Goal: Information Seeking & Learning: Learn about a topic

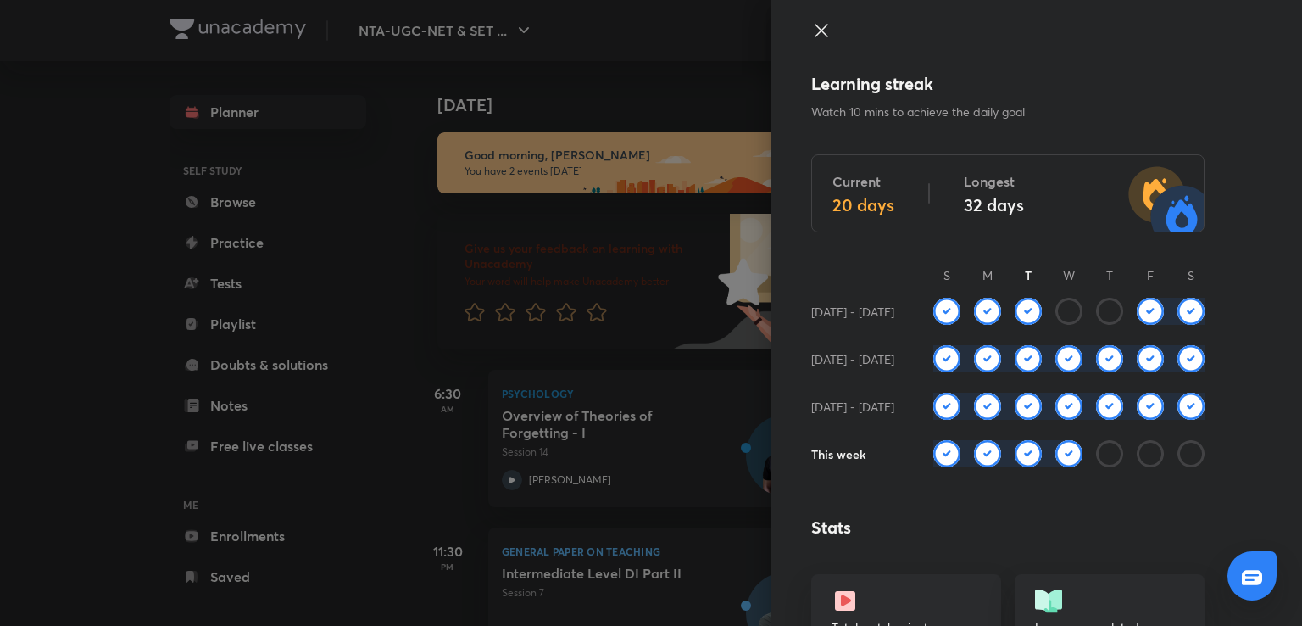
scroll to position [236, 0]
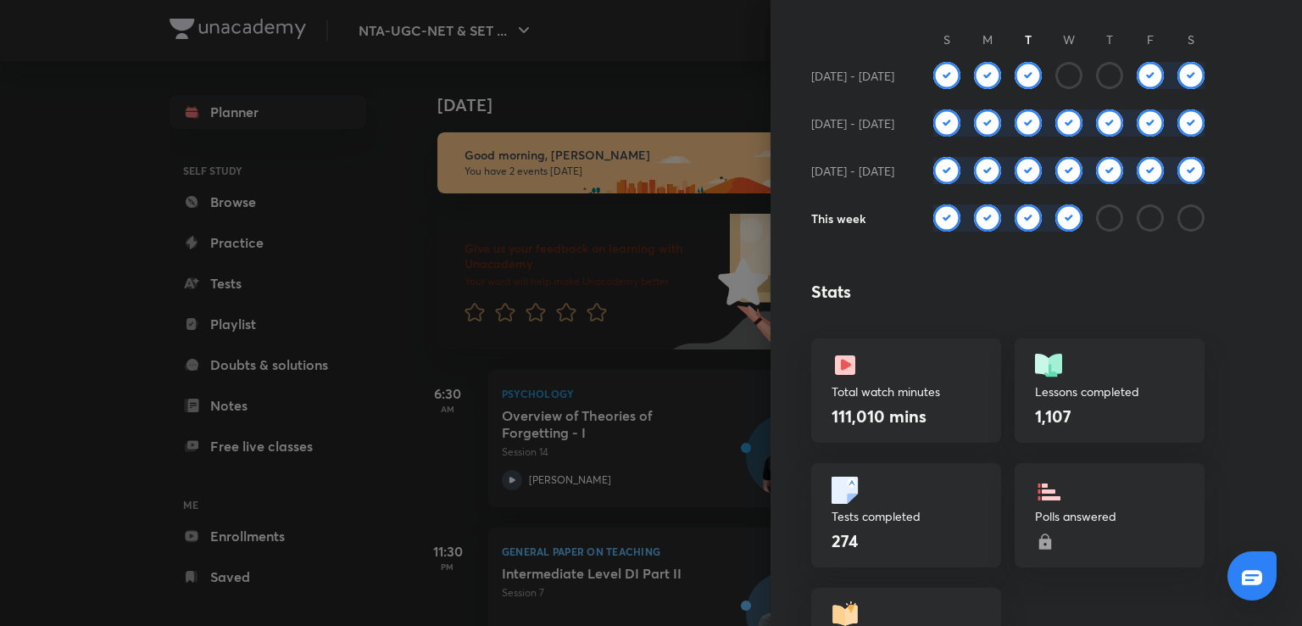
click at [706, 114] on div at bounding box center [651, 313] width 1302 height 626
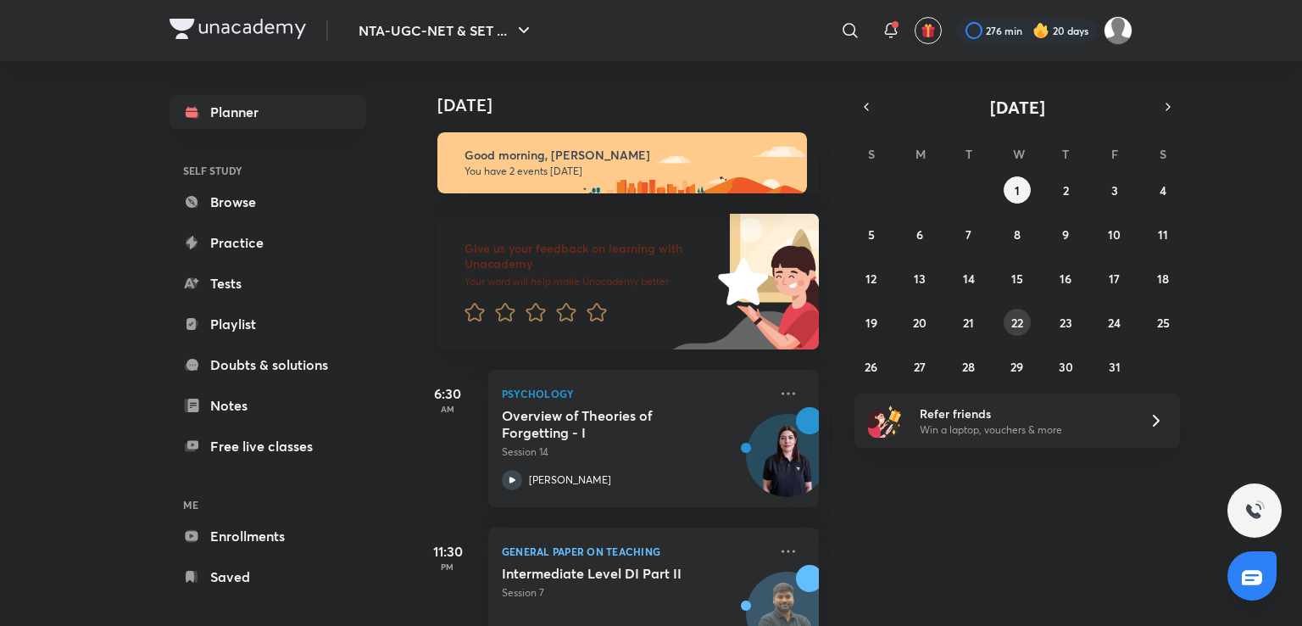
click at [1012, 315] on abbr "22" at bounding box center [1017, 322] width 12 height 16
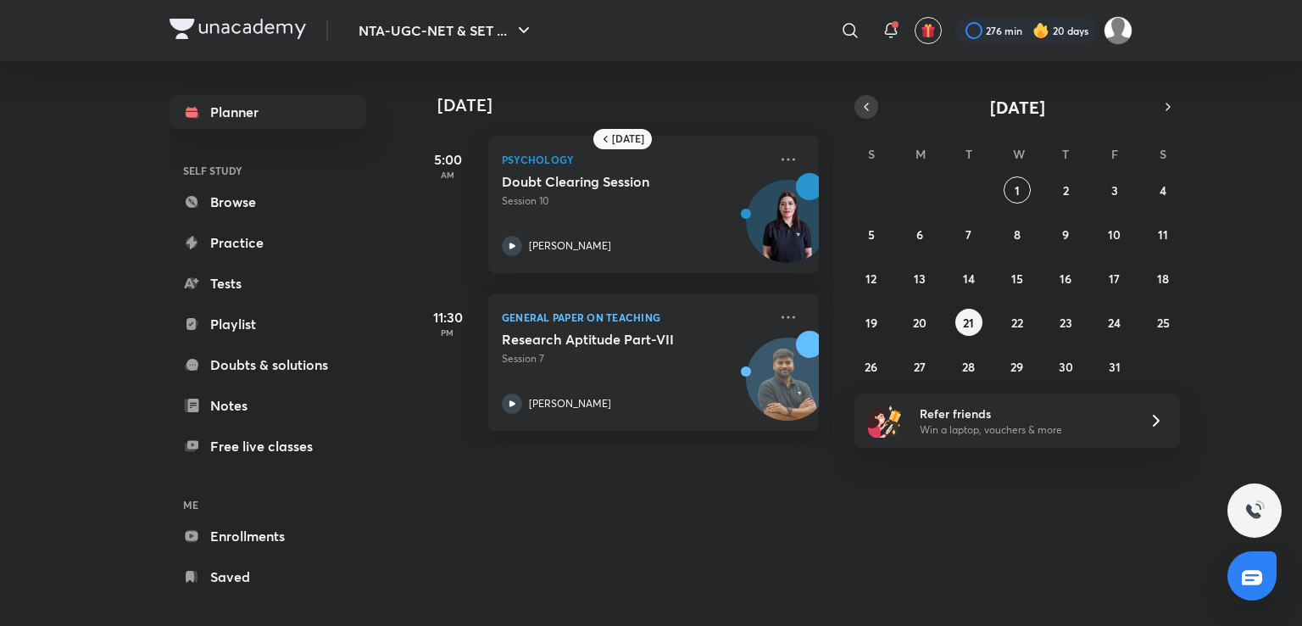
click at [868, 109] on icon "button" at bounding box center [866, 106] width 14 height 15
click at [1022, 313] on button "24" at bounding box center [1017, 322] width 27 height 27
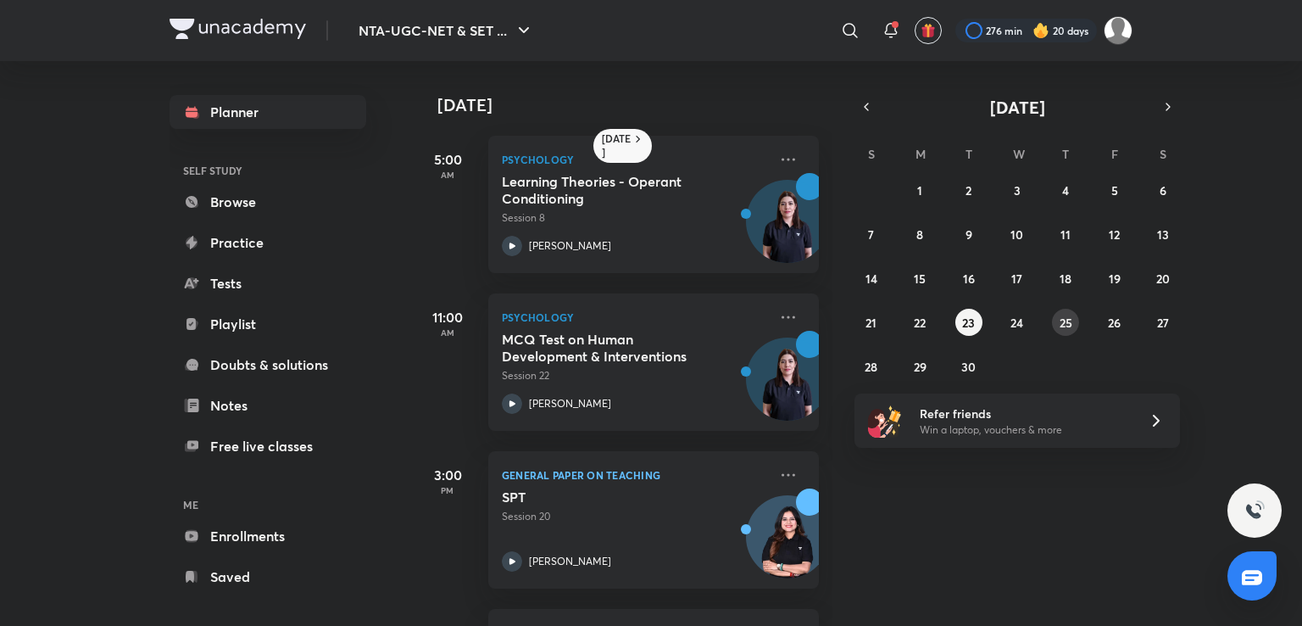
click at [1067, 320] on abbr "25" at bounding box center [1066, 322] width 13 height 16
click at [711, 197] on h5 "Learning Theories - Cognitive Approach" at bounding box center [607, 190] width 211 height 34
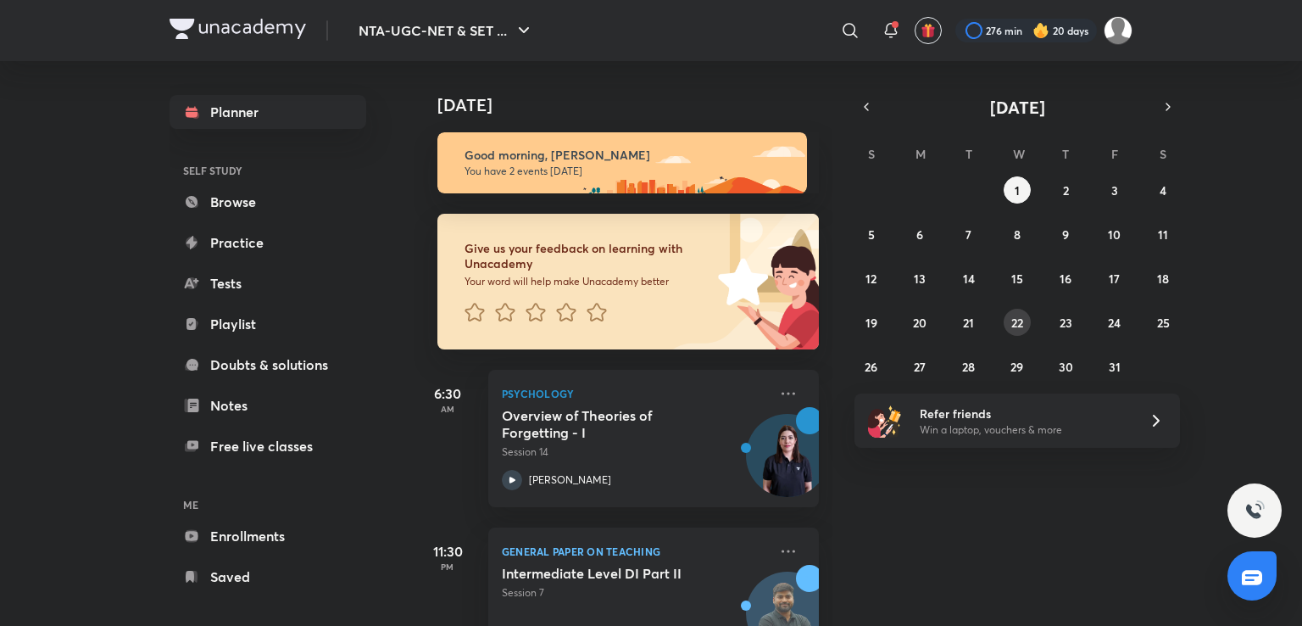
click at [1024, 320] on button "22" at bounding box center [1017, 322] width 27 height 27
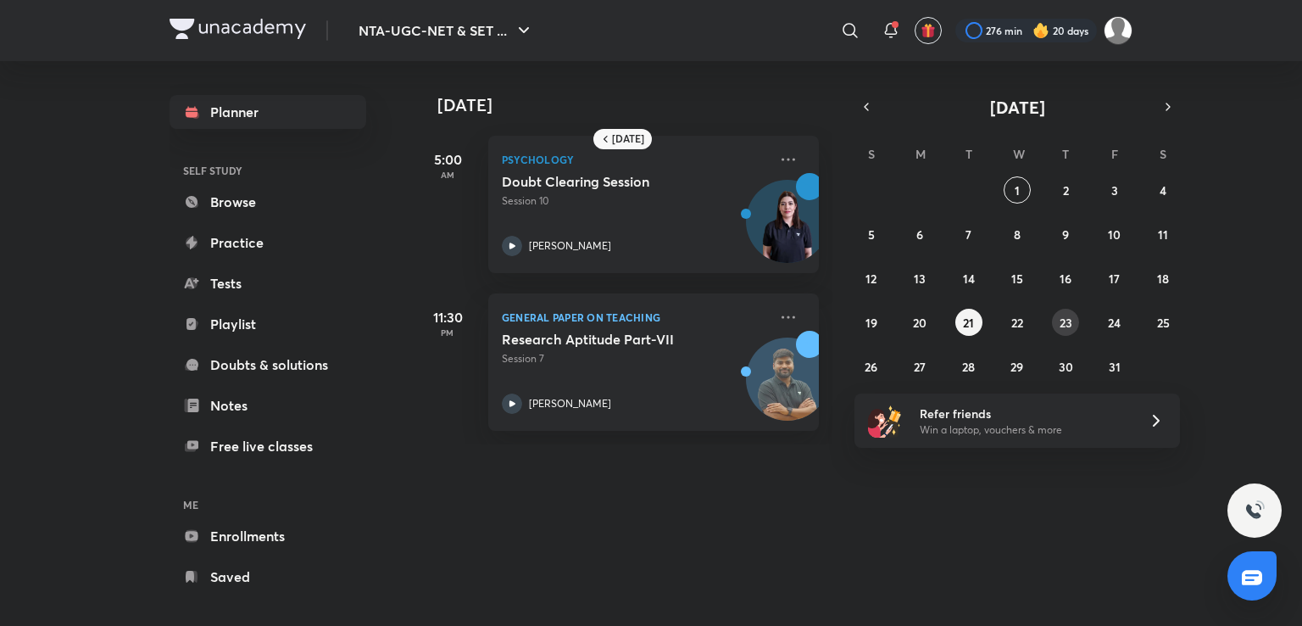
click at [1053, 326] on button "23" at bounding box center [1065, 322] width 27 height 27
click at [1116, 320] on abbr "24" at bounding box center [1114, 322] width 13 height 16
click at [871, 108] on icon "button" at bounding box center [866, 106] width 14 height 15
click at [1015, 314] on abbr "24" at bounding box center [1016, 322] width 13 height 16
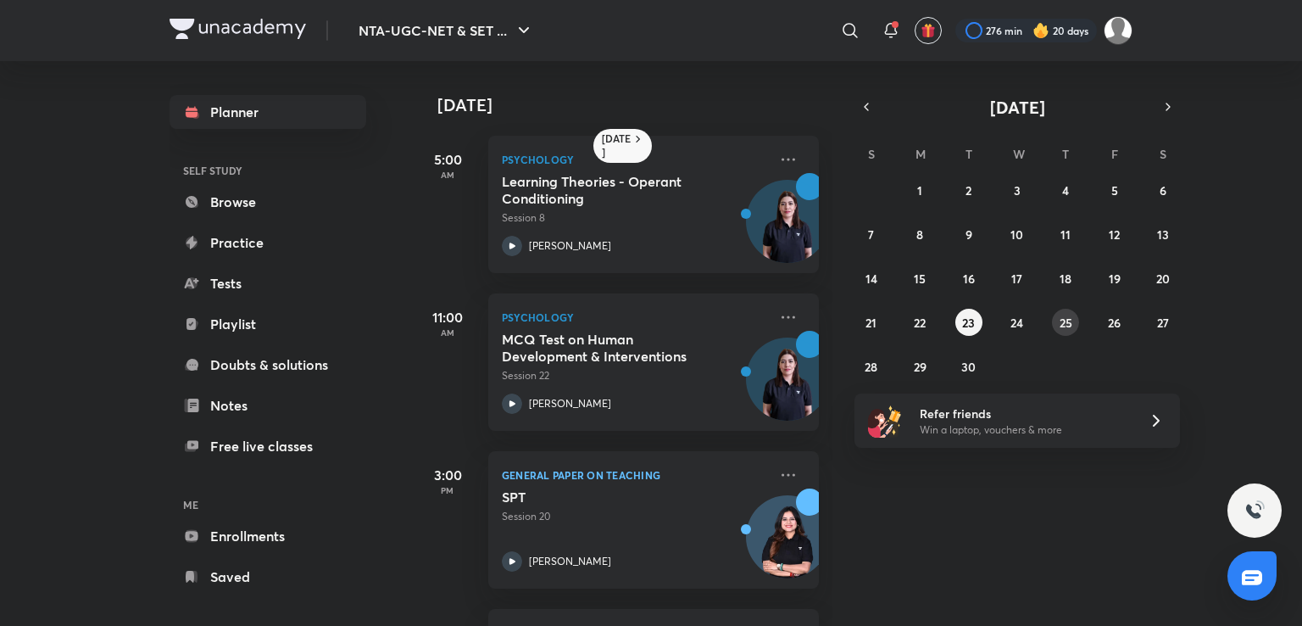
click at [1067, 323] on abbr "25" at bounding box center [1066, 322] width 13 height 16
click at [692, 187] on h5 "Learning Theories - Cognitive Approach" at bounding box center [607, 190] width 211 height 34
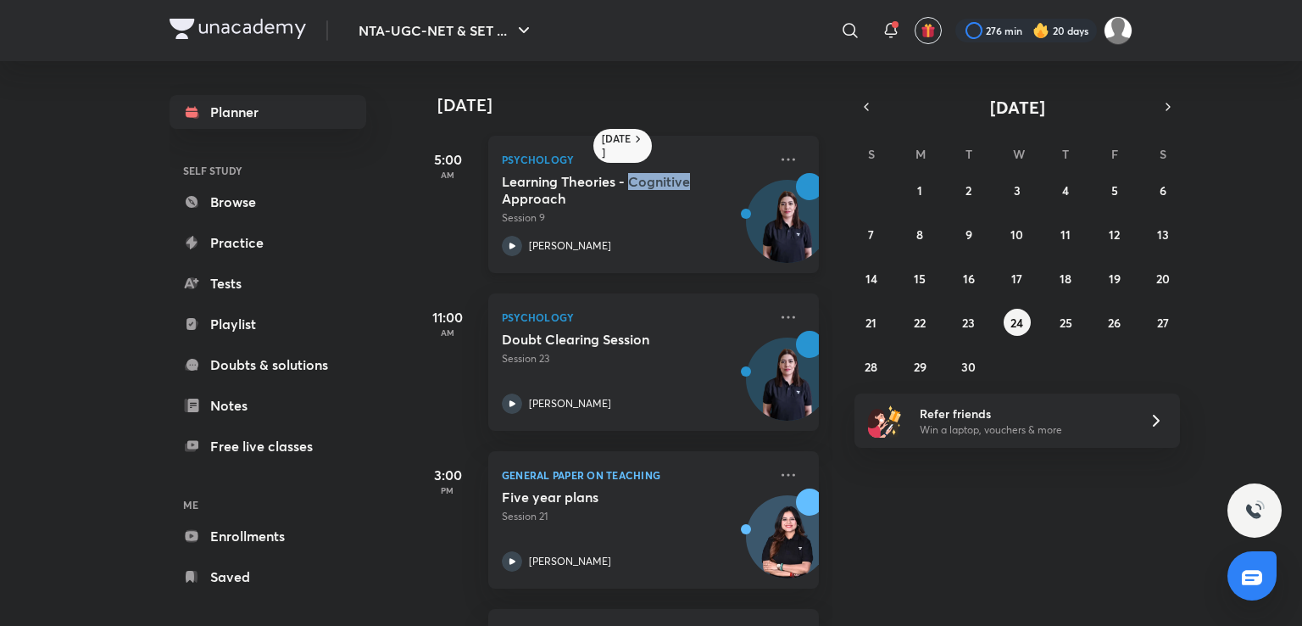
click at [692, 187] on h5 "Learning Theories - Cognitive Approach" at bounding box center [607, 190] width 211 height 34
